Goal: Task Accomplishment & Management: Use online tool/utility

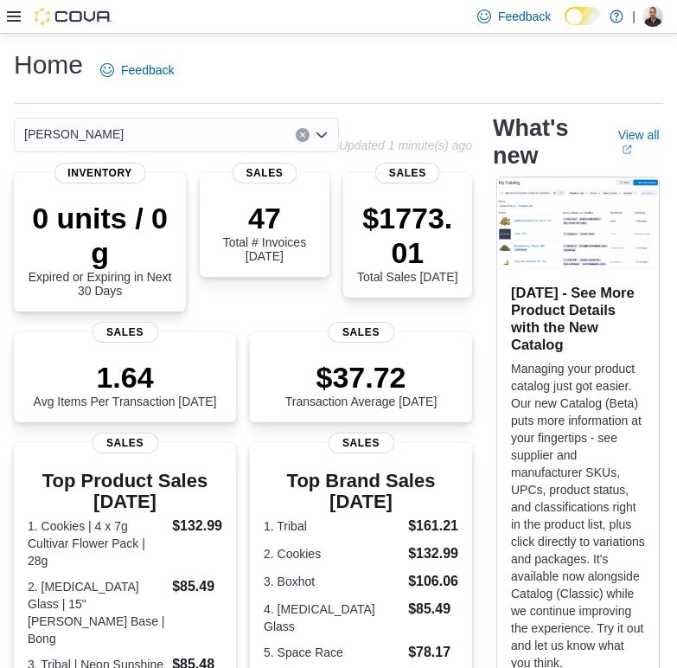
click at [10, 17] on icon at bounding box center [14, 17] width 14 height 14
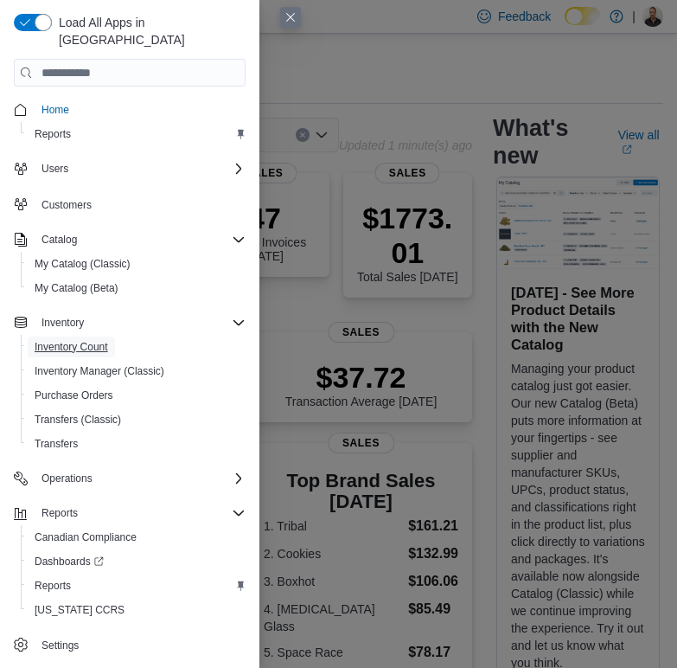
drag, startPoint x: 54, startPoint y: 330, endPoint x: 400, endPoint y: 436, distance: 361.1
click at [54, 340] on span "Inventory Count" at bounding box center [72, 347] width 74 height 14
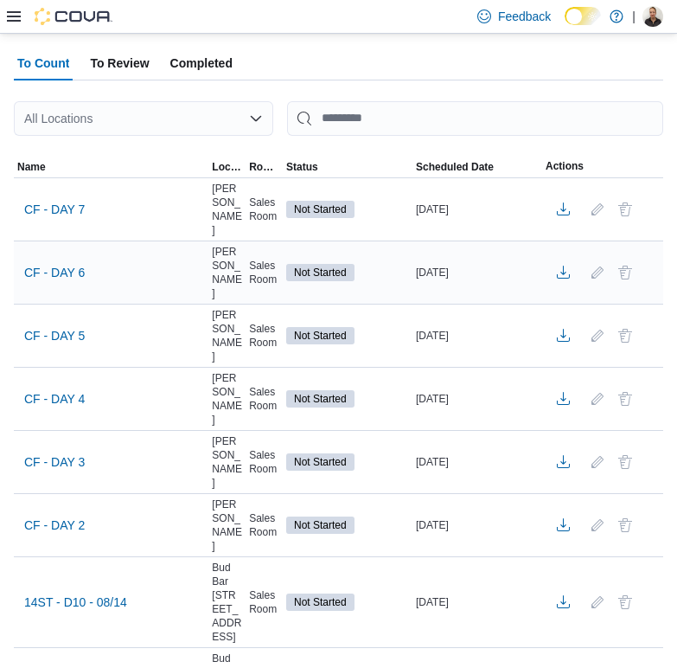
scroll to position [259, 0]
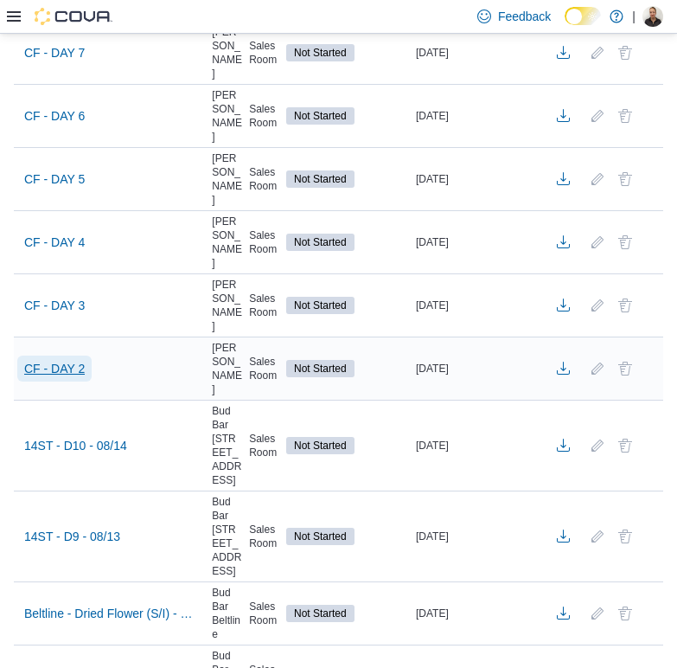
click at [66, 374] on span "CF - DAY 2" at bounding box center [54, 368] width 61 height 17
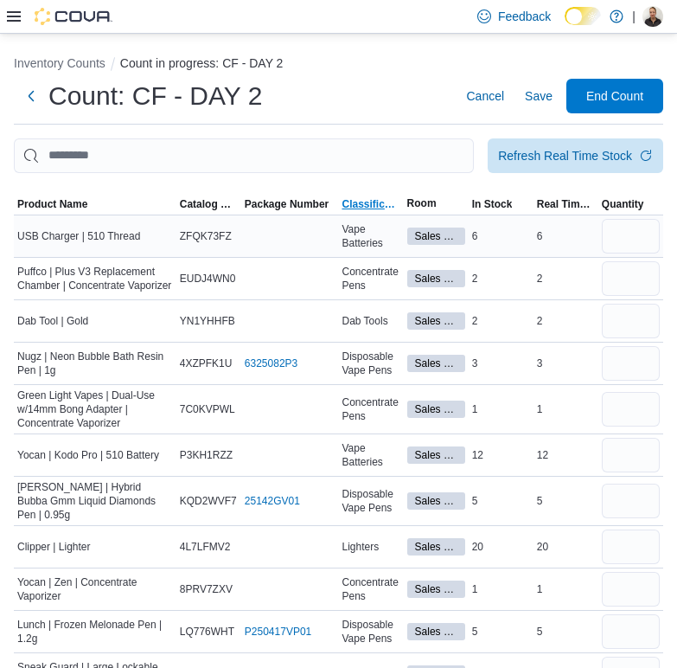
drag, startPoint x: 361, startPoint y: 206, endPoint x: 363, endPoint y: 226, distance: 20.1
click at [361, 206] on span "Classification" at bounding box center [371, 204] width 58 height 14
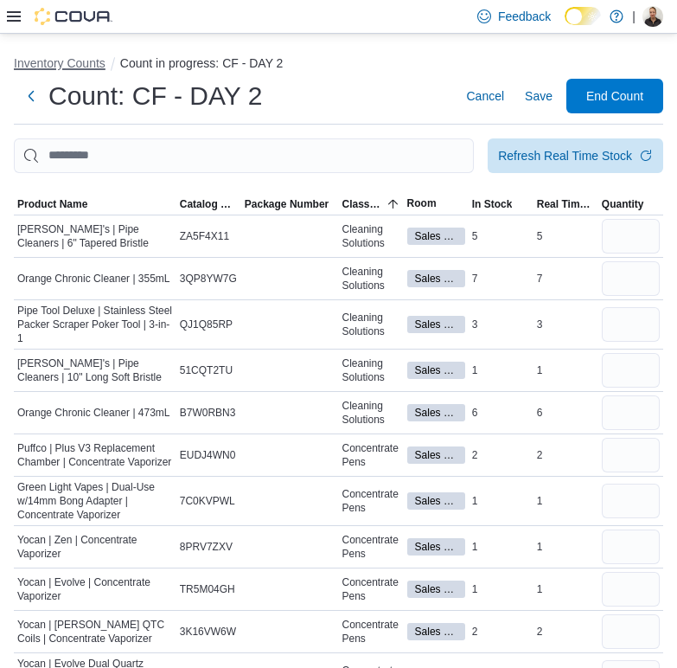
click at [75, 60] on button "Inventory Counts" at bounding box center [60, 63] width 92 height 14
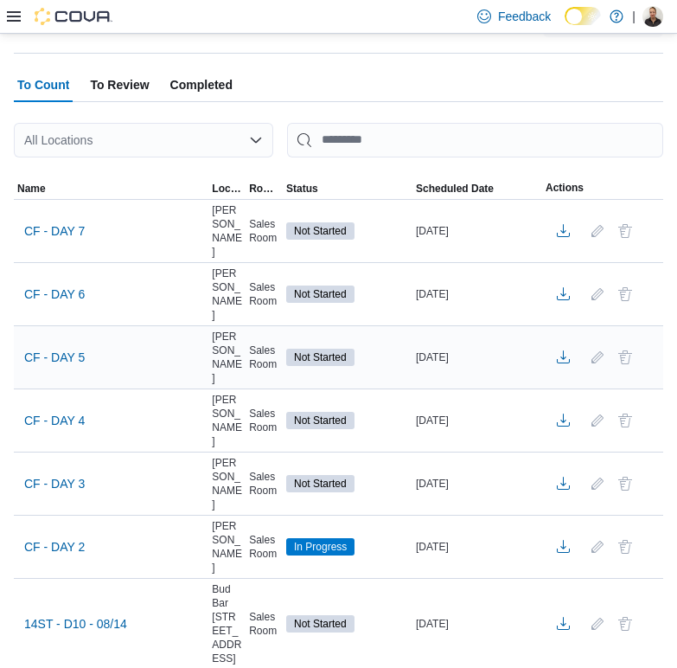
scroll to position [173, 0]
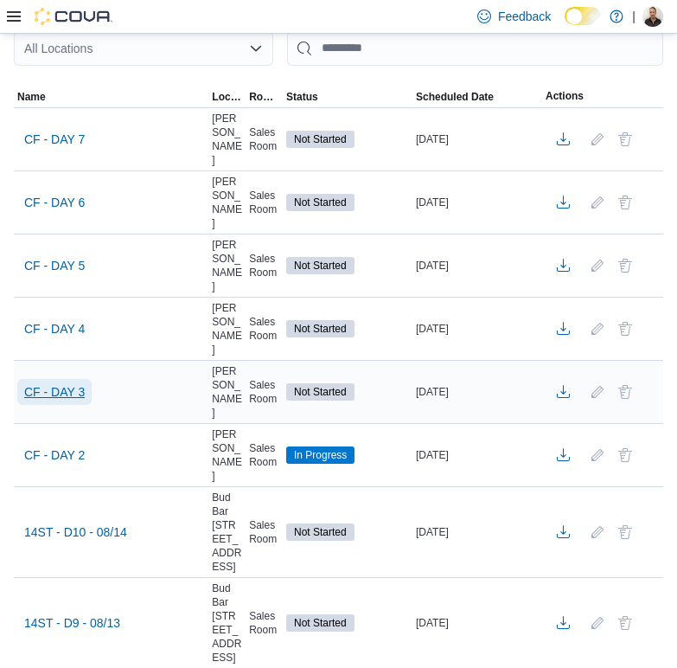
click at [53, 395] on span "CF - DAY 3" at bounding box center [54, 391] width 61 height 17
